Goal: Transaction & Acquisition: Purchase product/service

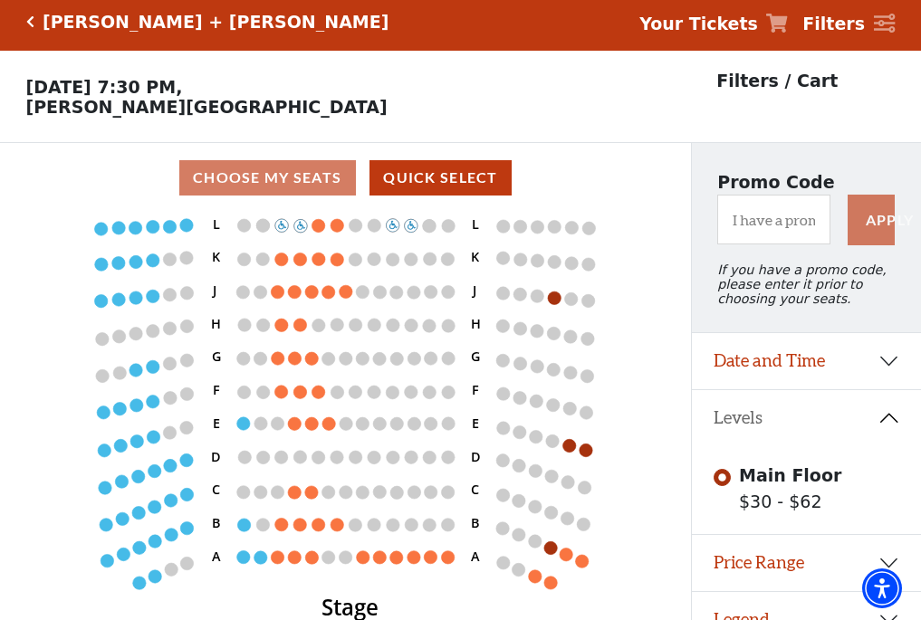
scroll to position [37, 0]
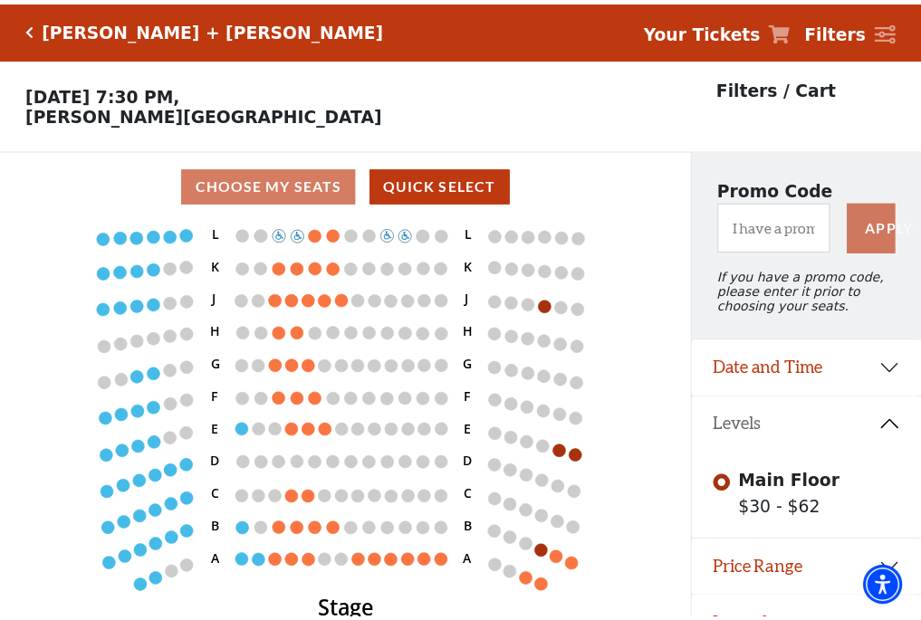
scroll to position [37, 0]
